Goal: Share content: Distribute website content to other platforms or users

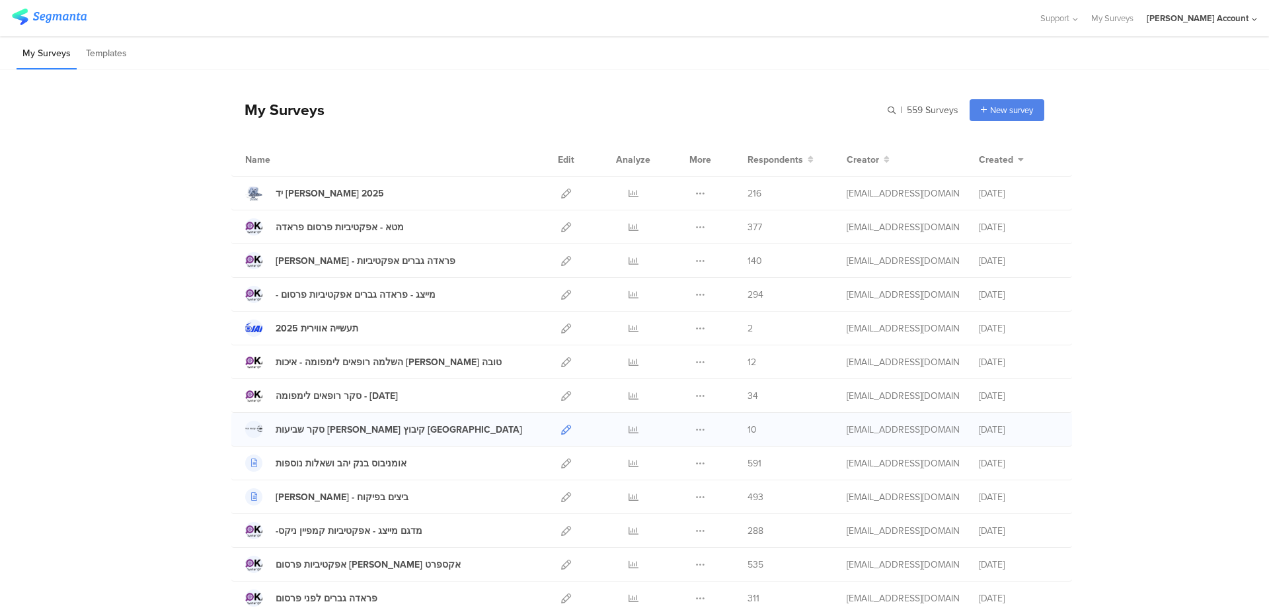
click at [561, 426] on icon at bounding box center [566, 429] width 10 height 10
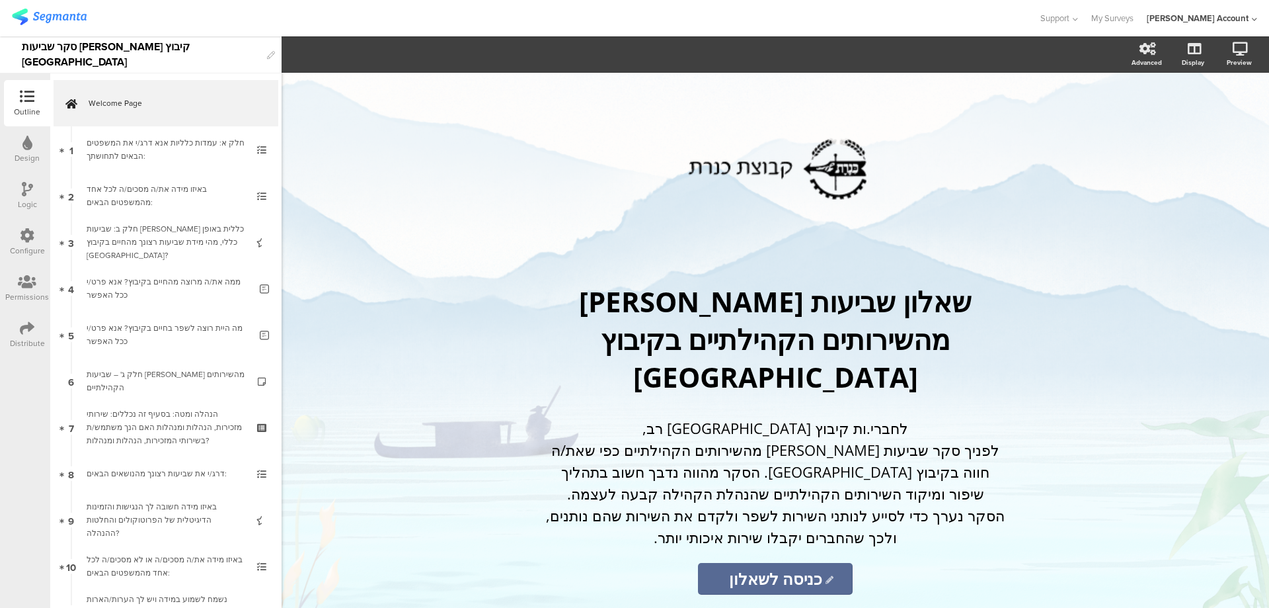
click at [24, 333] on icon at bounding box center [27, 328] width 15 height 15
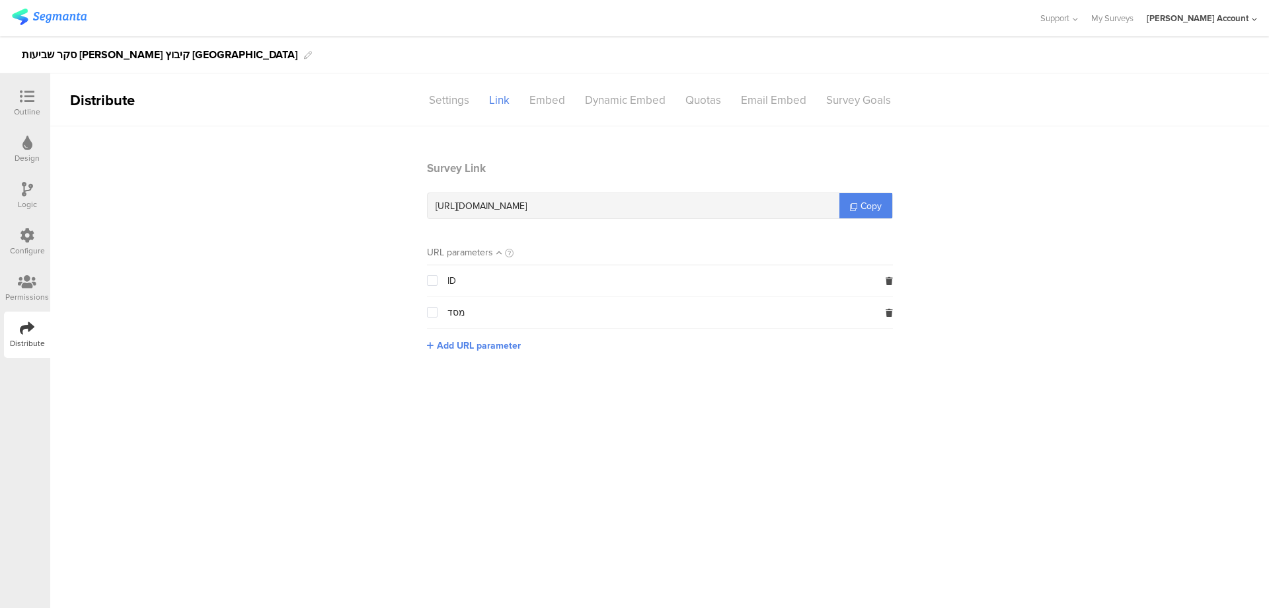
drag, startPoint x: 557, startPoint y: 206, endPoint x: 624, endPoint y: 202, distance: 66.9
click at [624, 202] on div "https://surveys.segmanta.com/a49320" at bounding box center [634, 205] width 412 height 25
copy span "a49320"
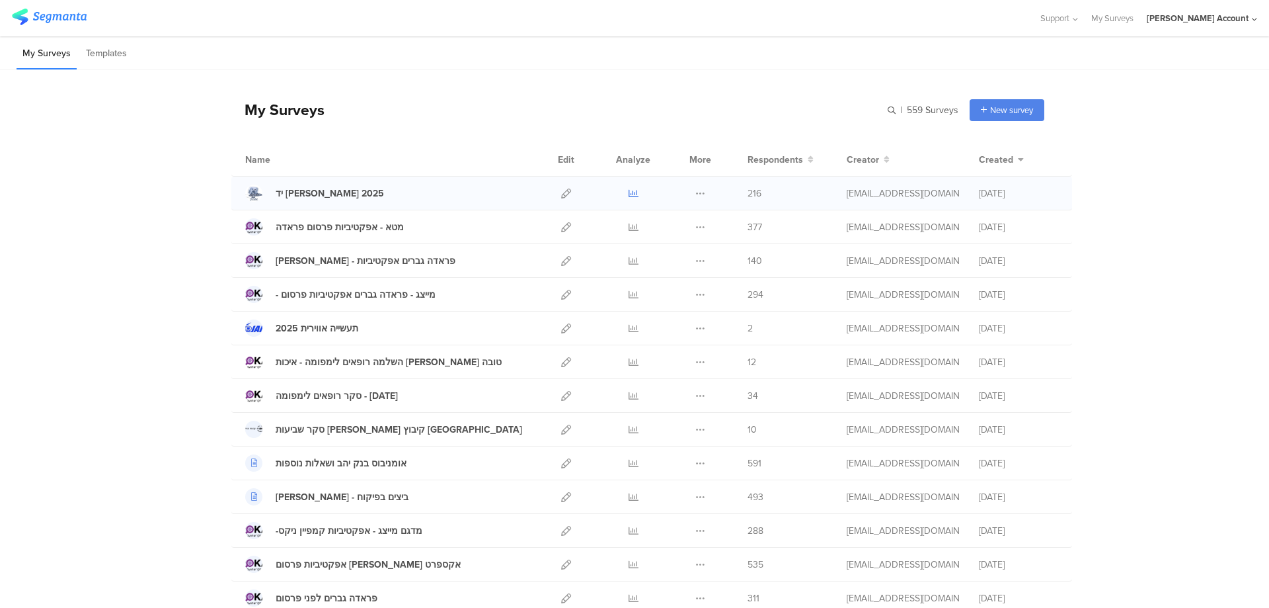
click at [629, 187] on link at bounding box center [634, 193] width 10 height 33
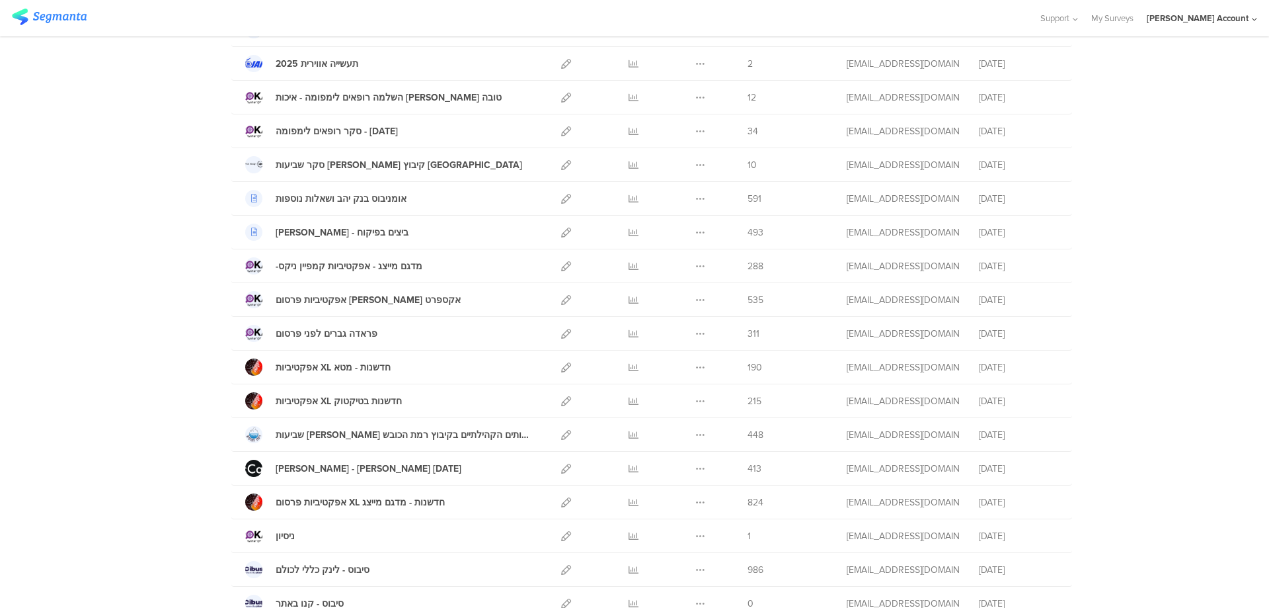
scroll to position [352, 0]
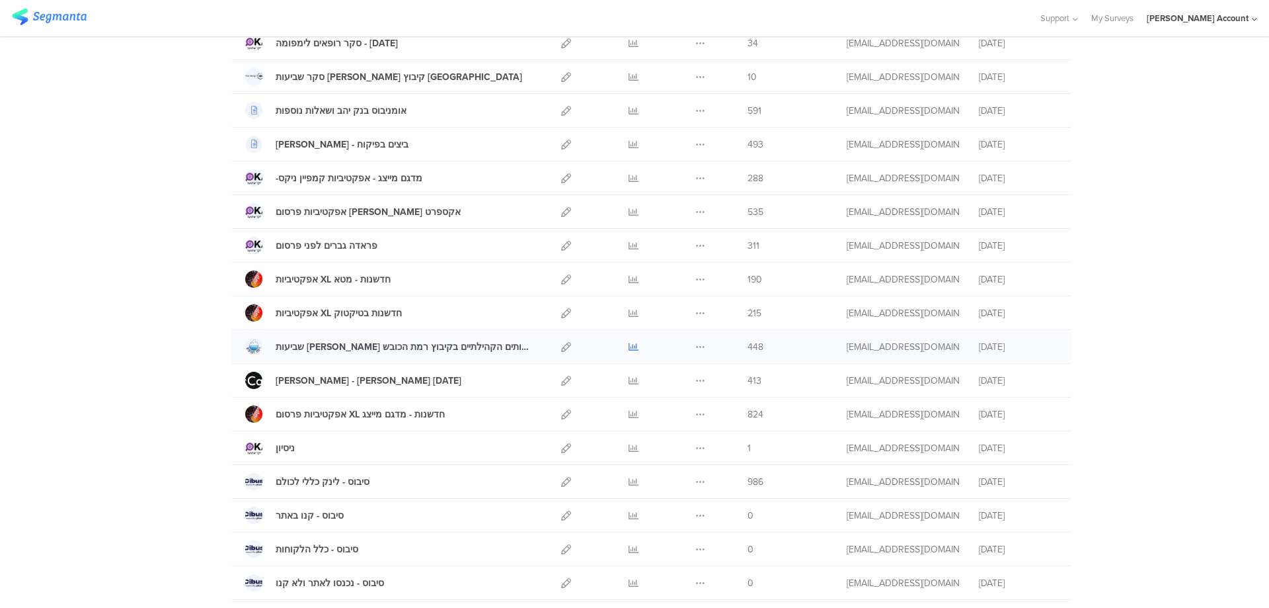
click at [629, 344] on icon at bounding box center [634, 347] width 10 height 10
click at [629, 73] on icon at bounding box center [634, 77] width 10 height 10
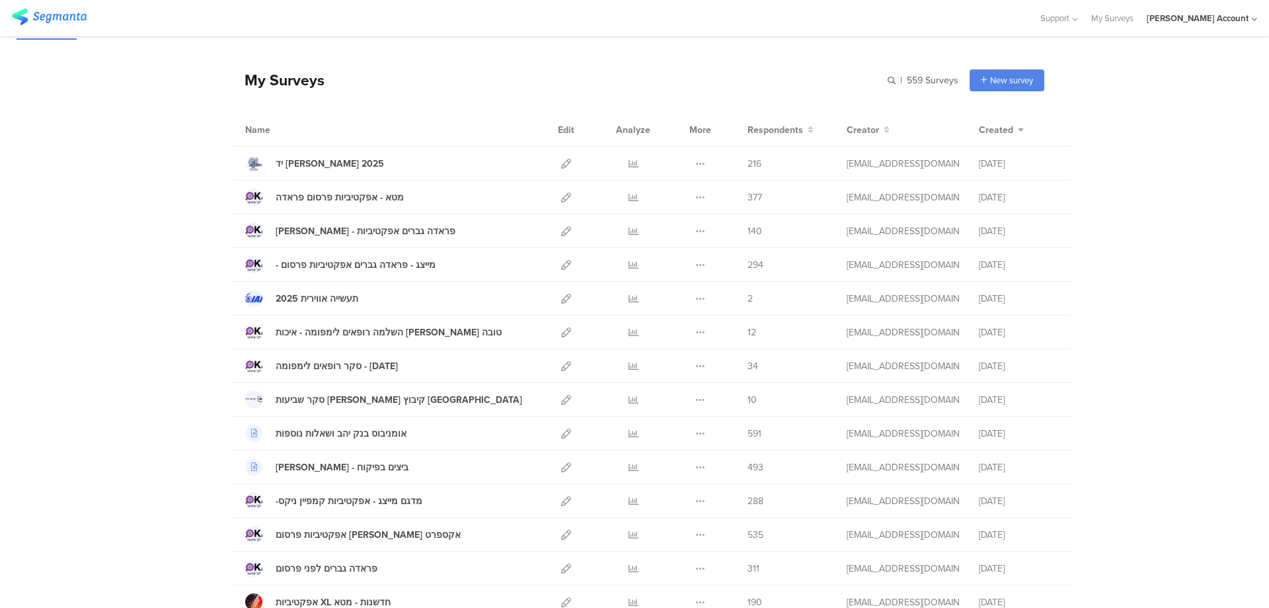
scroll to position [0, 0]
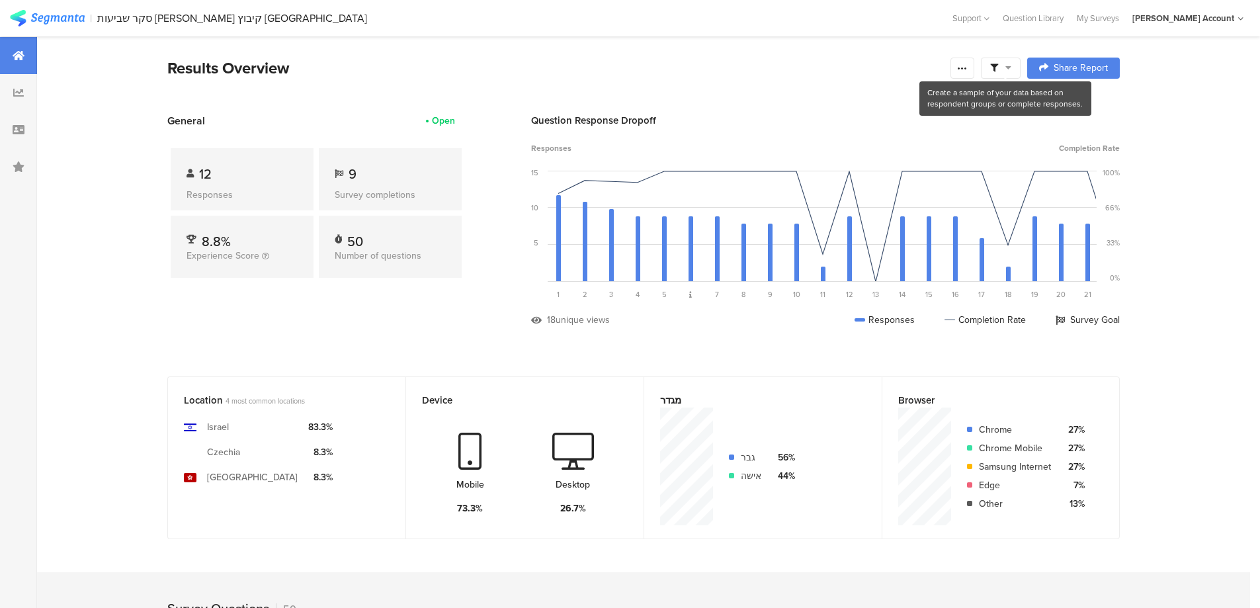
click at [1004, 67] on span at bounding box center [1000, 68] width 21 height 12
click at [1075, 102] on span at bounding box center [1068, 105] width 20 height 11
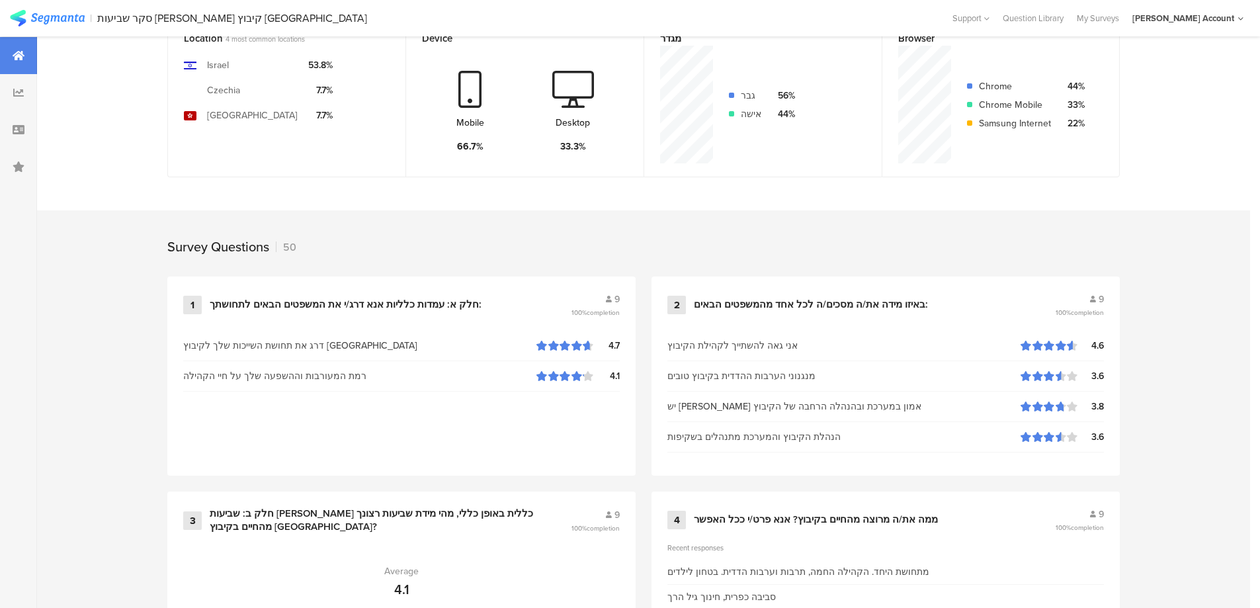
scroll to position [529, 0]
